Goal: Transaction & Acquisition: Register for event/course

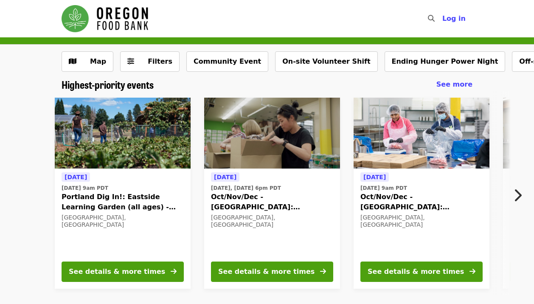
click at [22, 194] on div "[DATE] [DATE] 9am PDT Portland Dig In!: Eastside Learning Garden (all ages) - A…" at bounding box center [263, 193] width 645 height 205
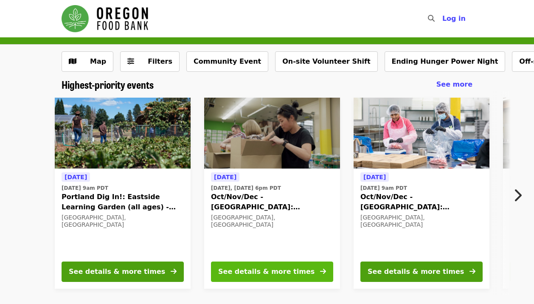
click at [248, 269] on div "See details & more times" at bounding box center [266, 272] width 96 height 10
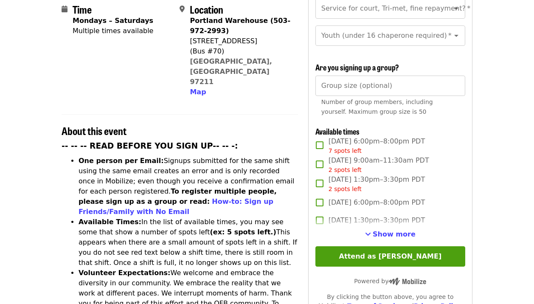
scroll to position [227, 0]
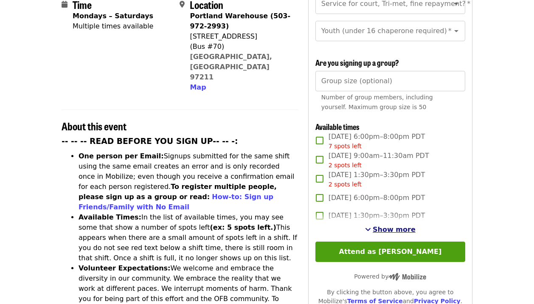
click at [371, 226] on span "See more timeslots" at bounding box center [368, 229] width 6 height 7
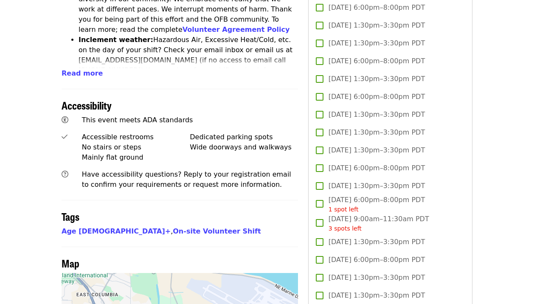
scroll to position [523, 0]
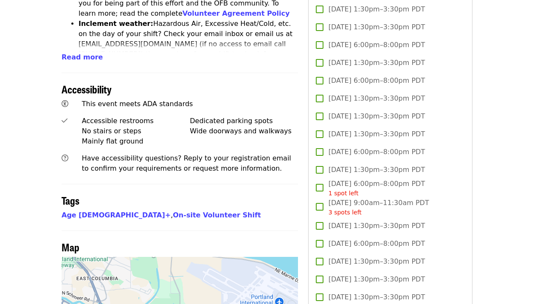
click at [379, 221] on span "[DATE] 1:30pm–3:30pm PDT" at bounding box center [377, 226] width 96 height 10
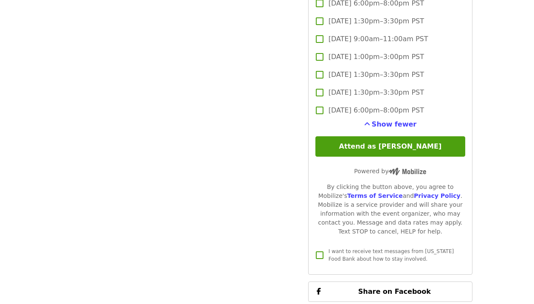
scroll to position [0, 0]
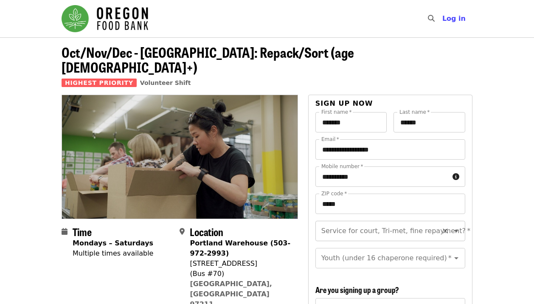
click at [444, 224] on div "Service for court, Tri-met, fine repayment? *" at bounding box center [390, 231] width 150 height 20
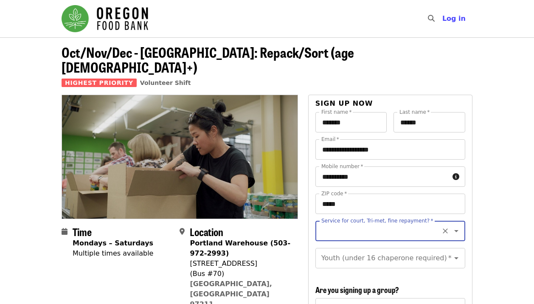
click at [457, 225] on button "Open" at bounding box center [456, 231] width 12 height 12
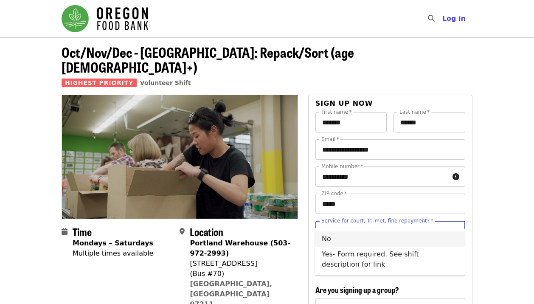
click at [442, 234] on li "No" at bounding box center [390, 238] width 150 height 15
type input "**"
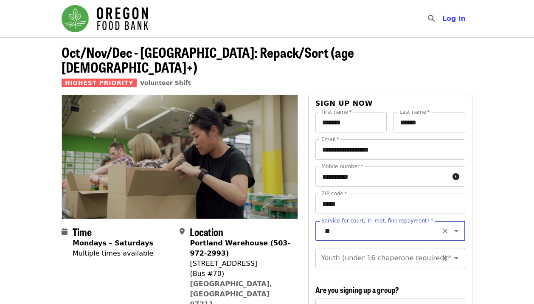
click at [458, 253] on icon "Open" at bounding box center [456, 258] width 10 height 10
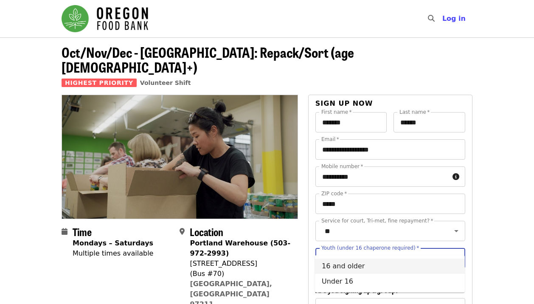
click at [442, 263] on li "16 and older" at bounding box center [390, 266] width 150 height 15
type input "**********"
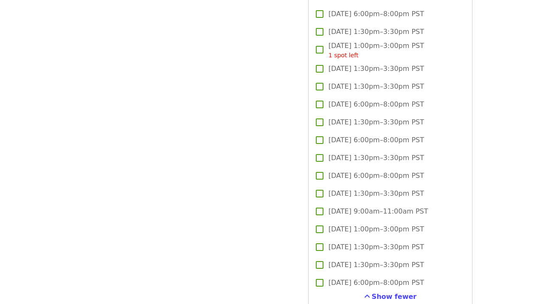
scroll to position [1764, 0]
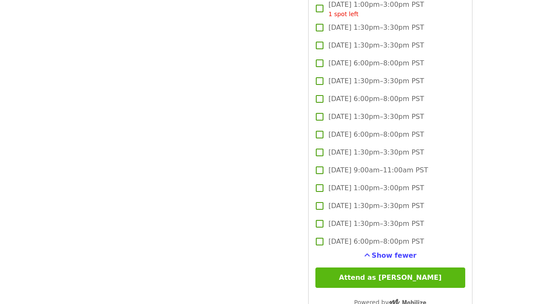
click at [432, 267] on button "Attend as [PERSON_NAME]" at bounding box center [390, 277] width 150 height 20
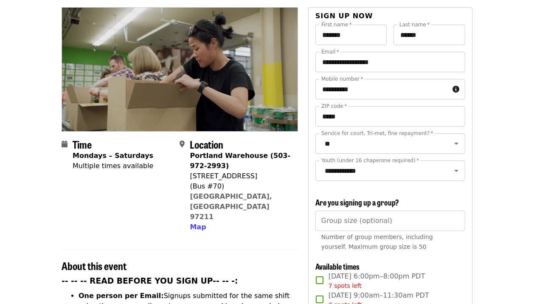
scroll to position [89, 0]
